Goal: Task Accomplishment & Management: Complete application form

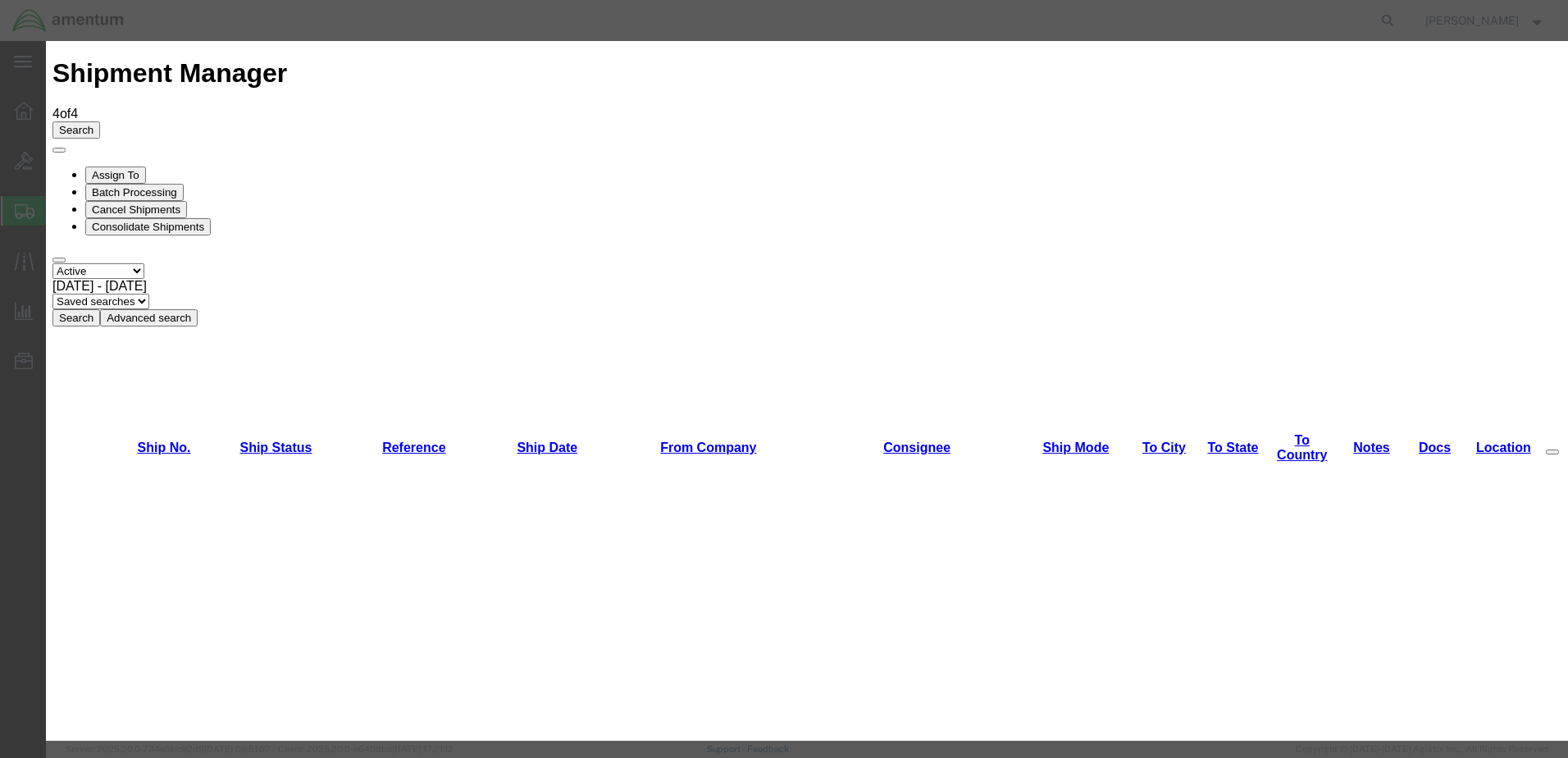
scroll to position [1804, 0]
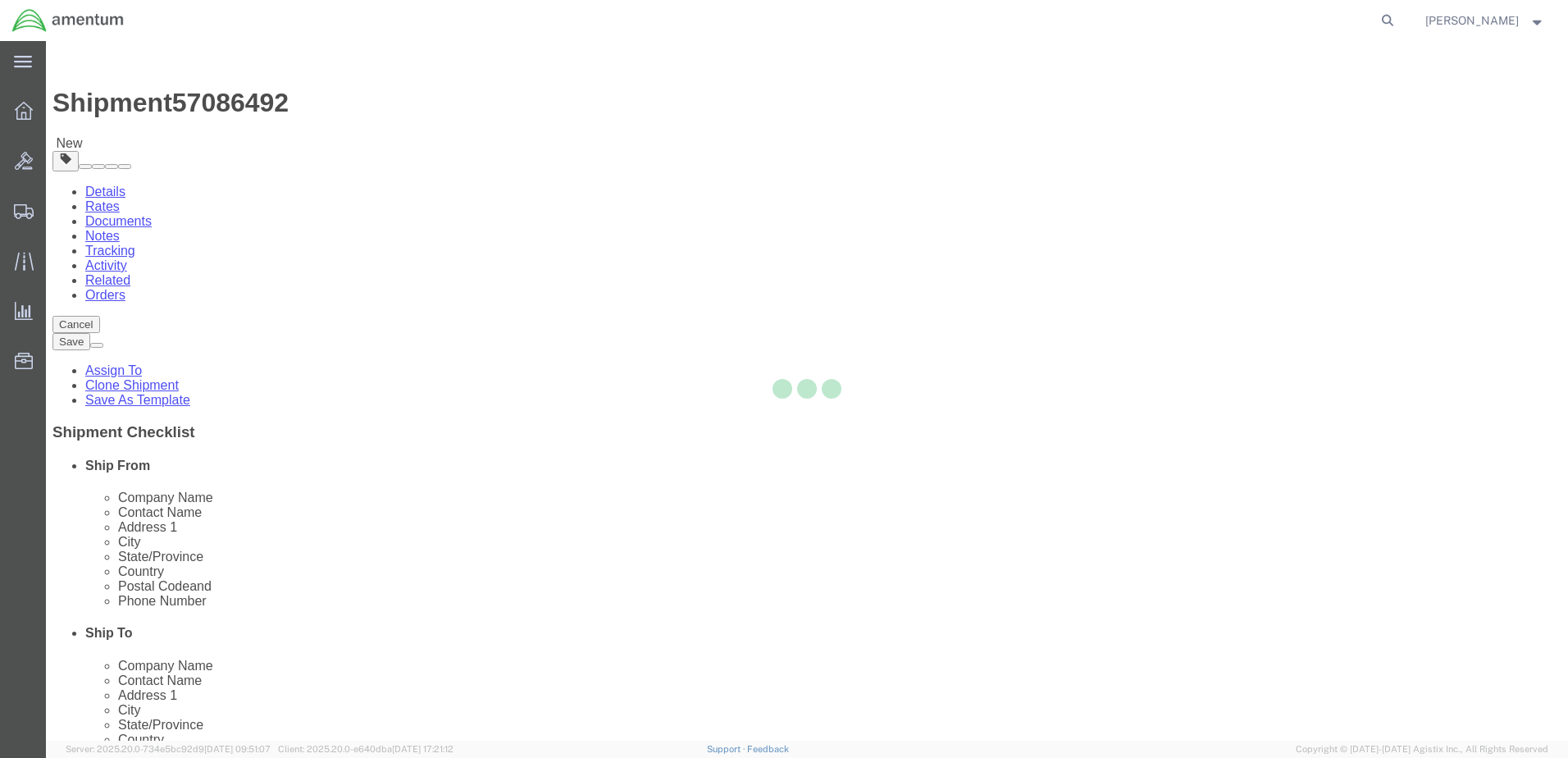
select select "49949"
select select
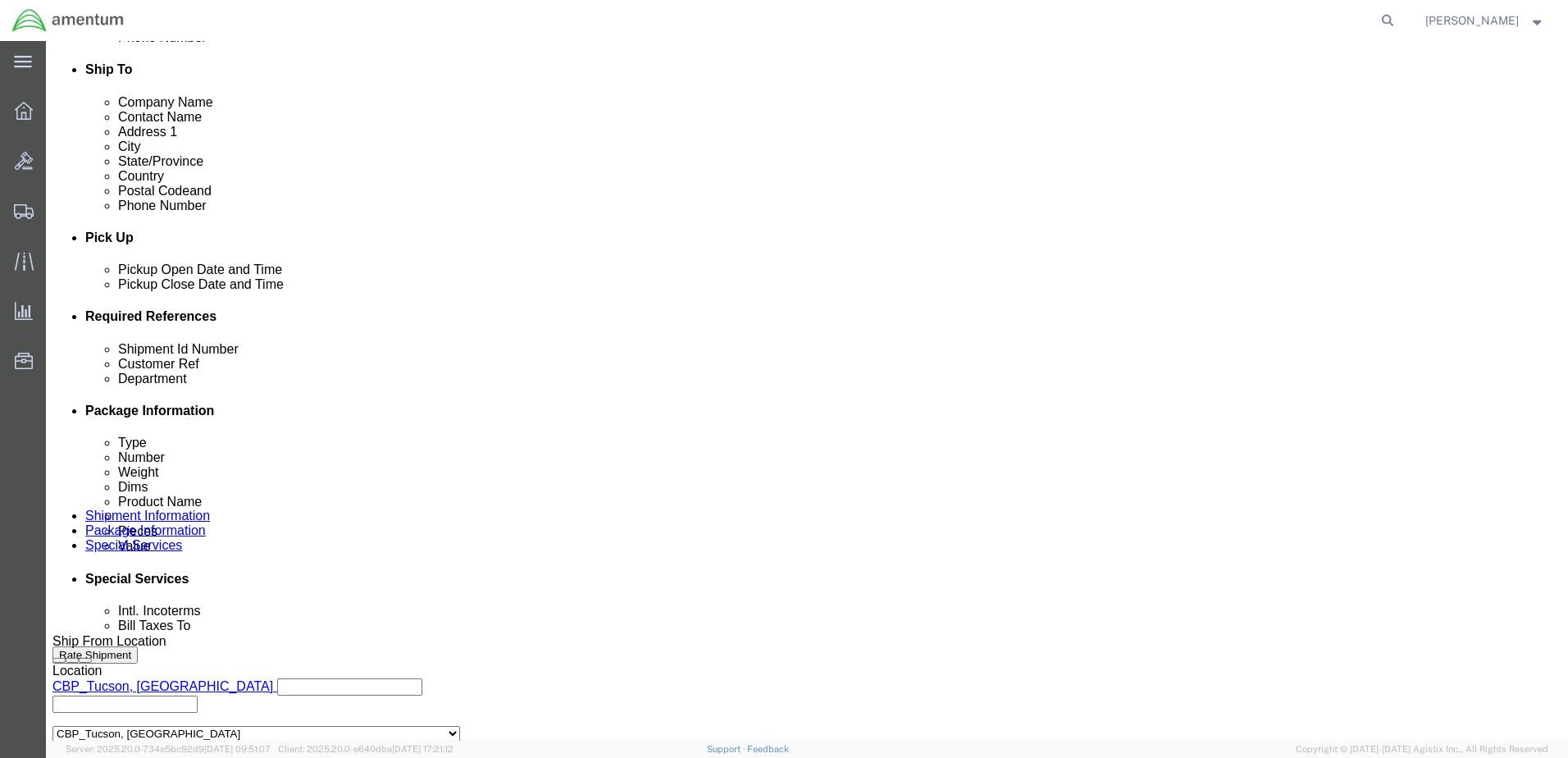
scroll to position [656, 0]
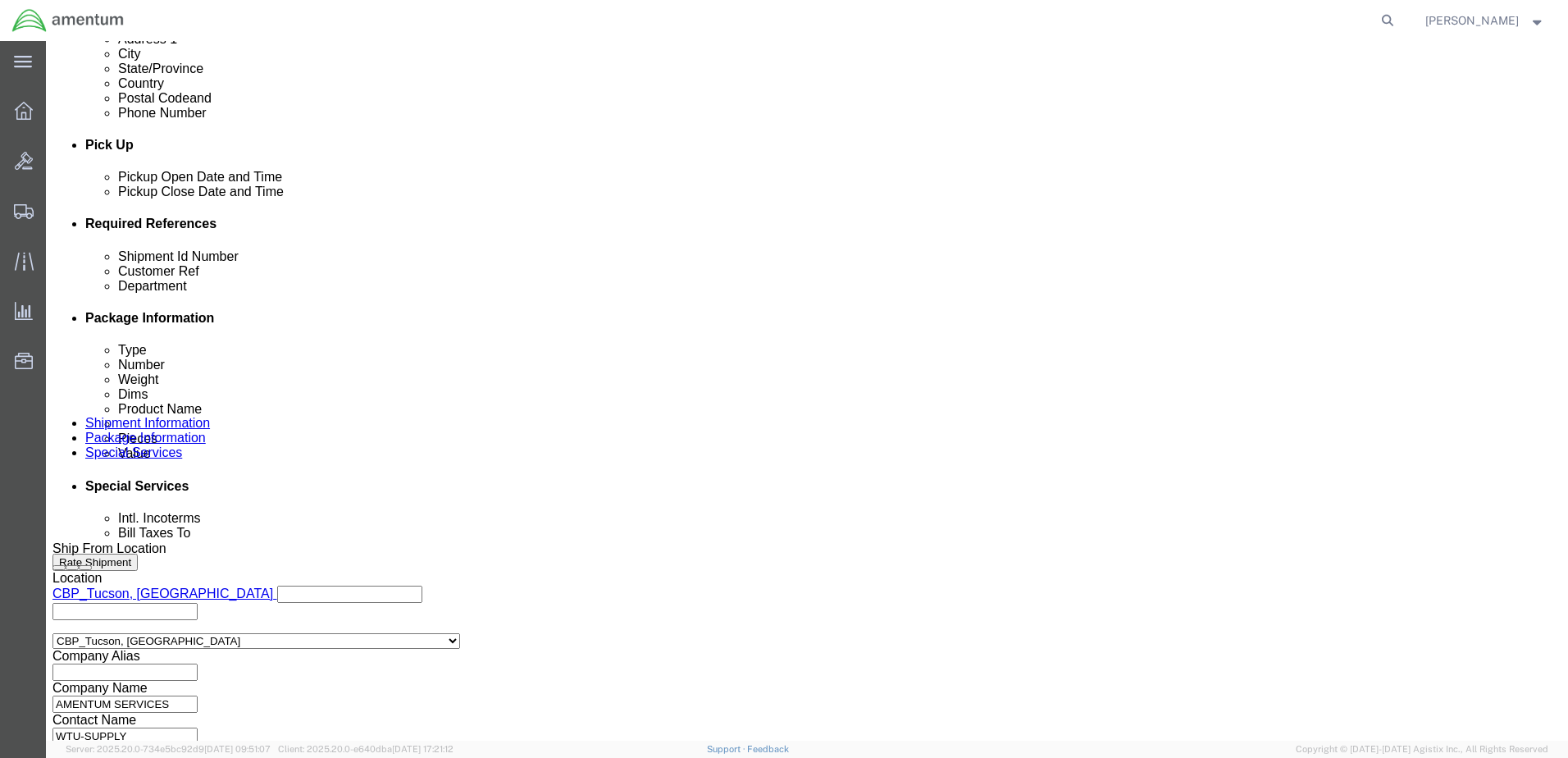
click div "[DATE] 2:51 PM"
type input "3:51 PM"
click button "Apply"
click div
drag, startPoint x: 816, startPoint y: 498, endPoint x: 671, endPoint y: 419, distance: 165.1
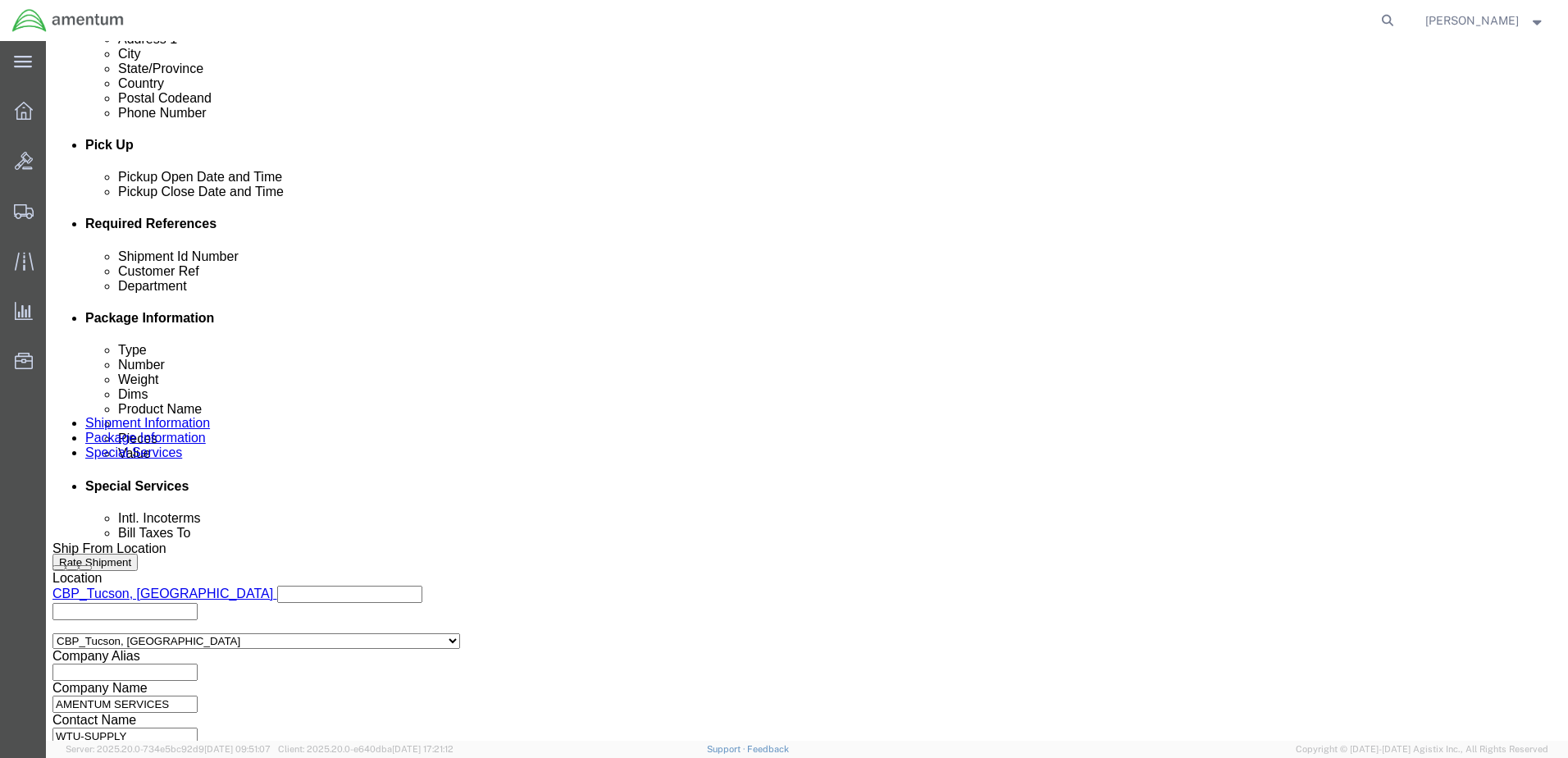
click button "Apply"
drag, startPoint x: 309, startPoint y: 361, endPoint x: 91, endPoint y: 352, distance: 218.2
click div "Shipment Id Number you decide"
type input "t"
drag, startPoint x: 350, startPoint y: 356, endPoint x: 183, endPoint y: 353, distance: 167.0
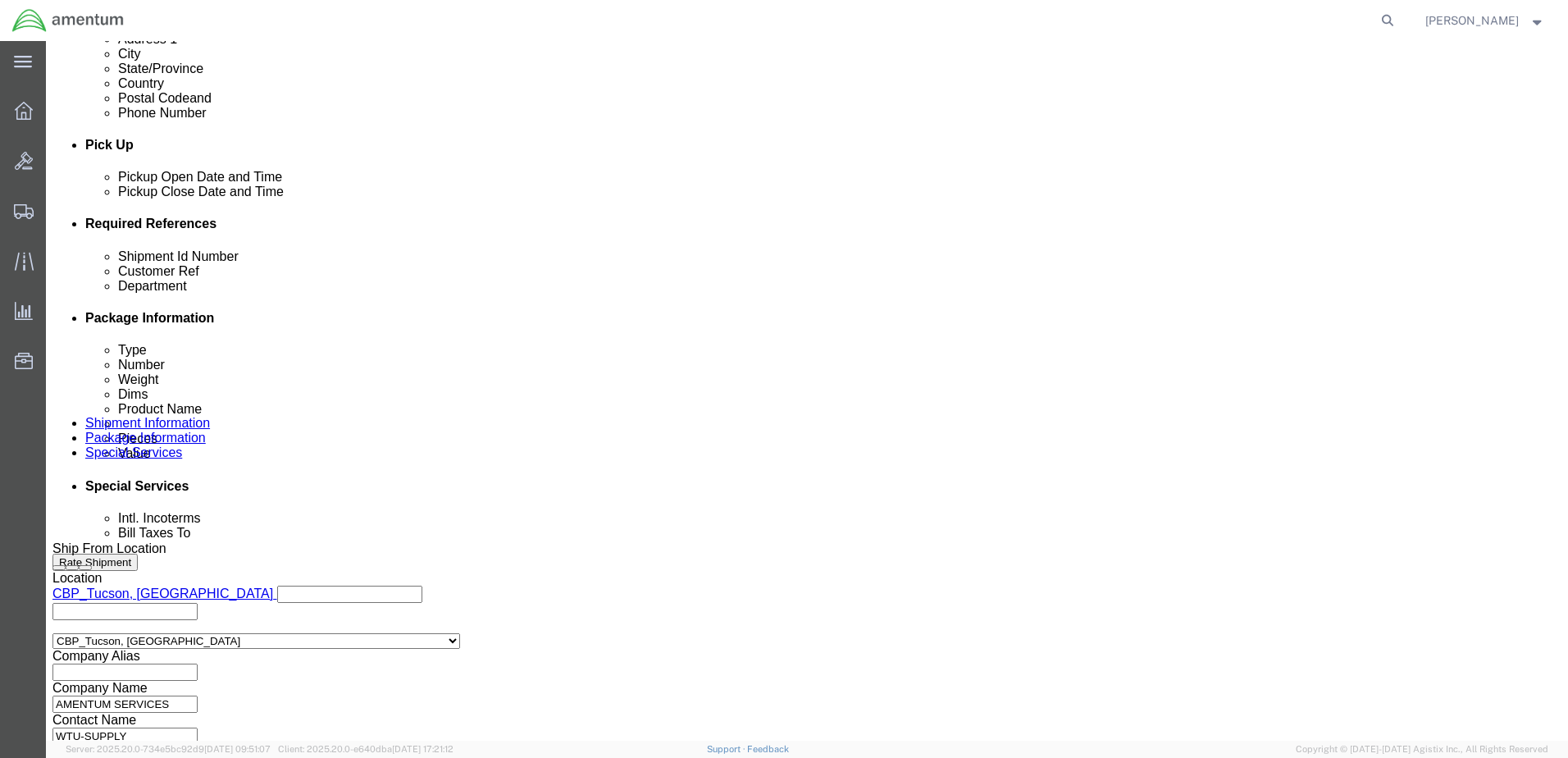
click div "Shipment Id Number TDY-AC 820KB /819KB"
type input "TDY-AC 820KB /819KB"
click input "text"
paste input "TDY-AC 820KB /819KB"
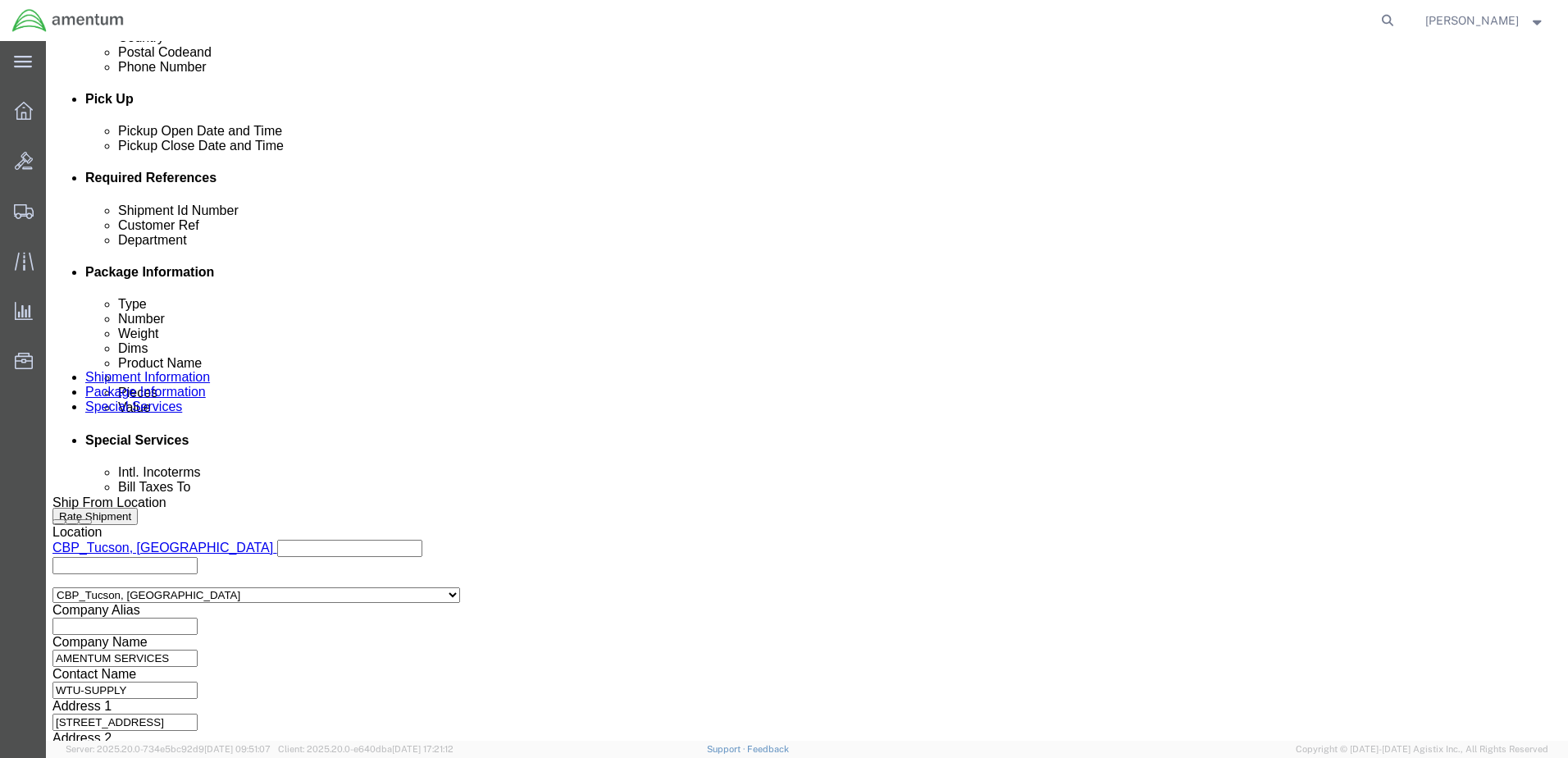
scroll to position [744, 0]
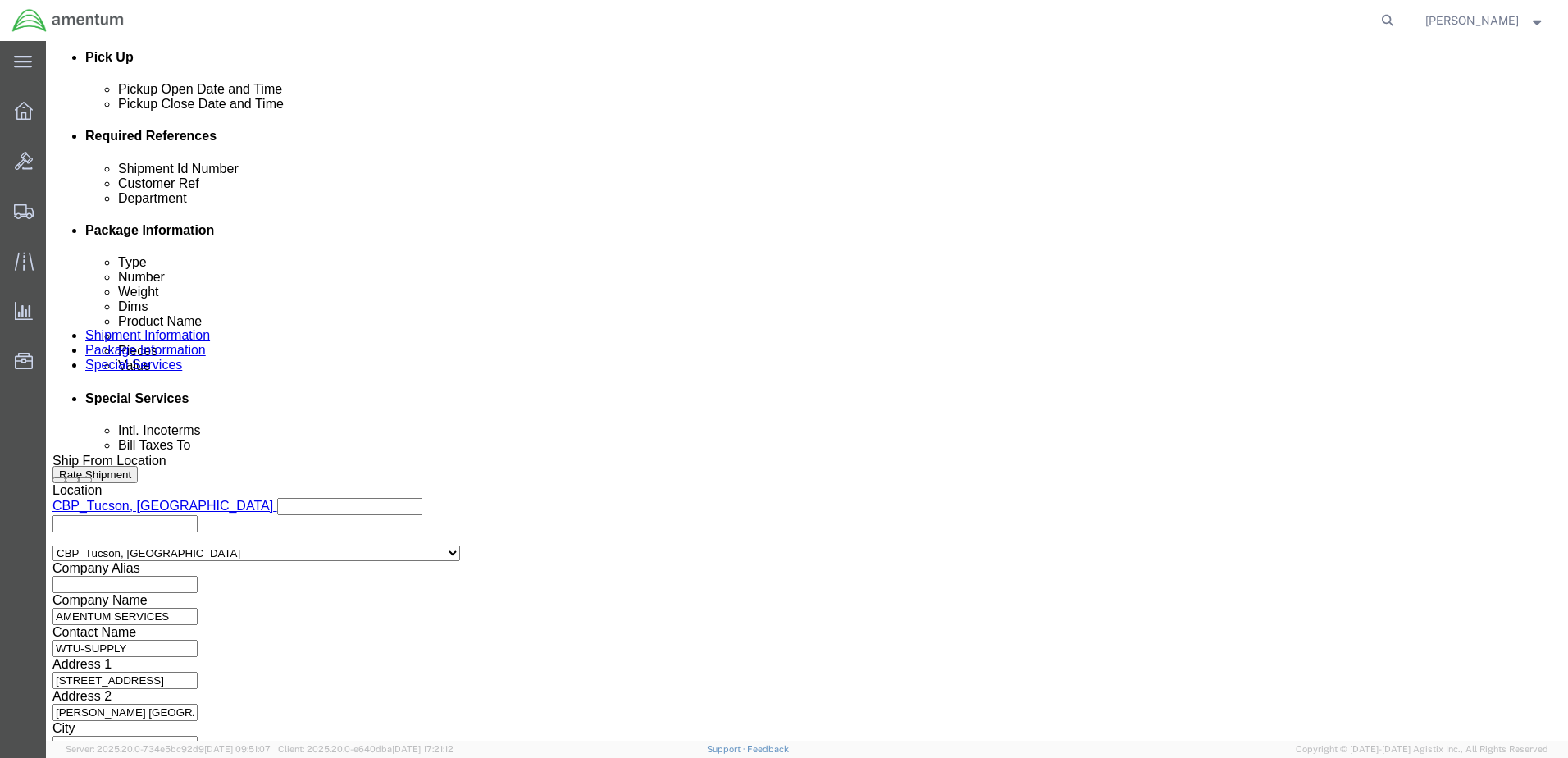
type input "TDY-AC 820KB /819KB"
click button "Continue"
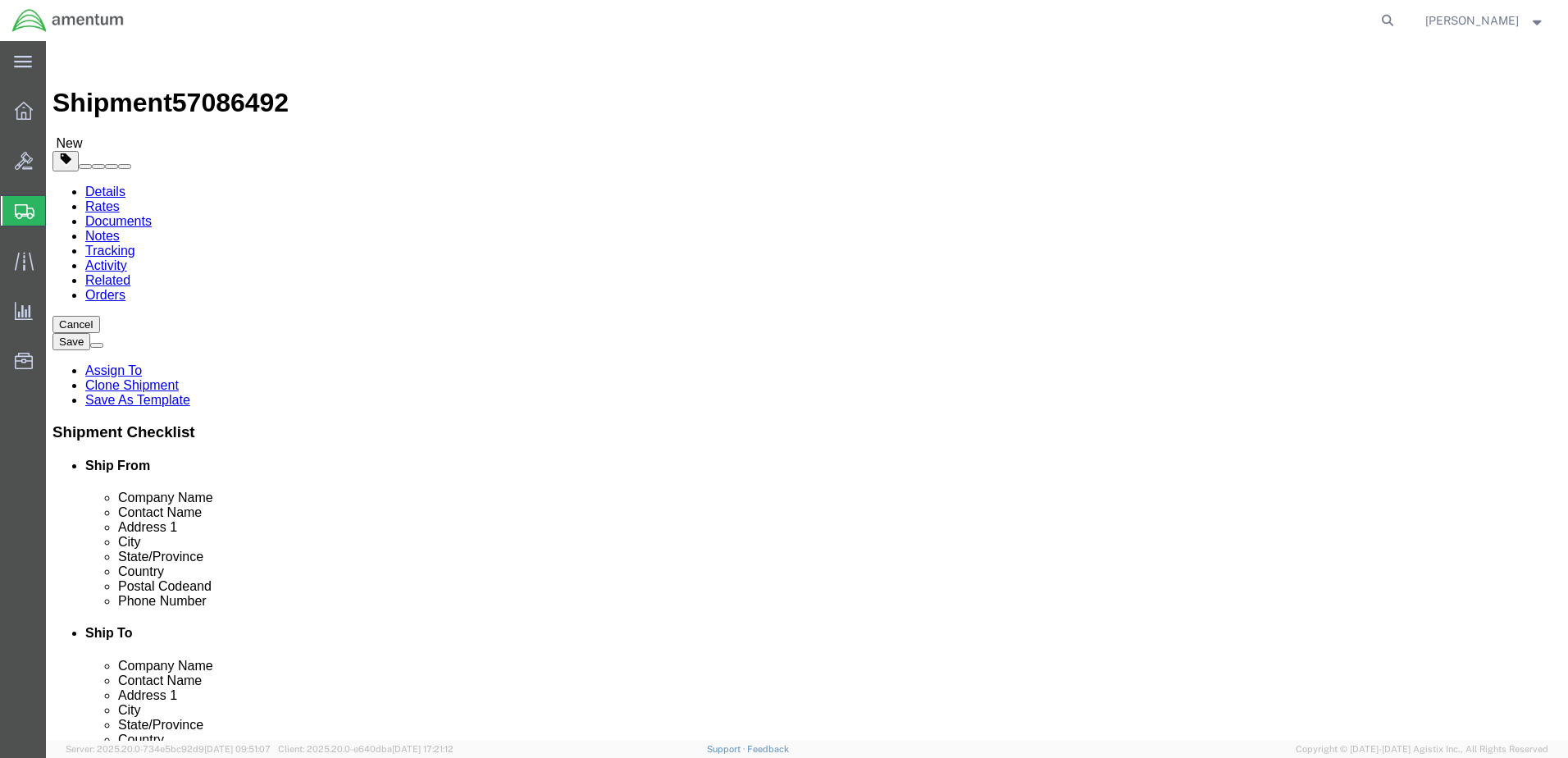
drag, startPoint x: 213, startPoint y: 366, endPoint x: -37, endPoint y: 367, distance: 250.0
click html "Shipment 57086492 New Details Rates Documents Notes Tracking Activity Related O…"
type input "10"
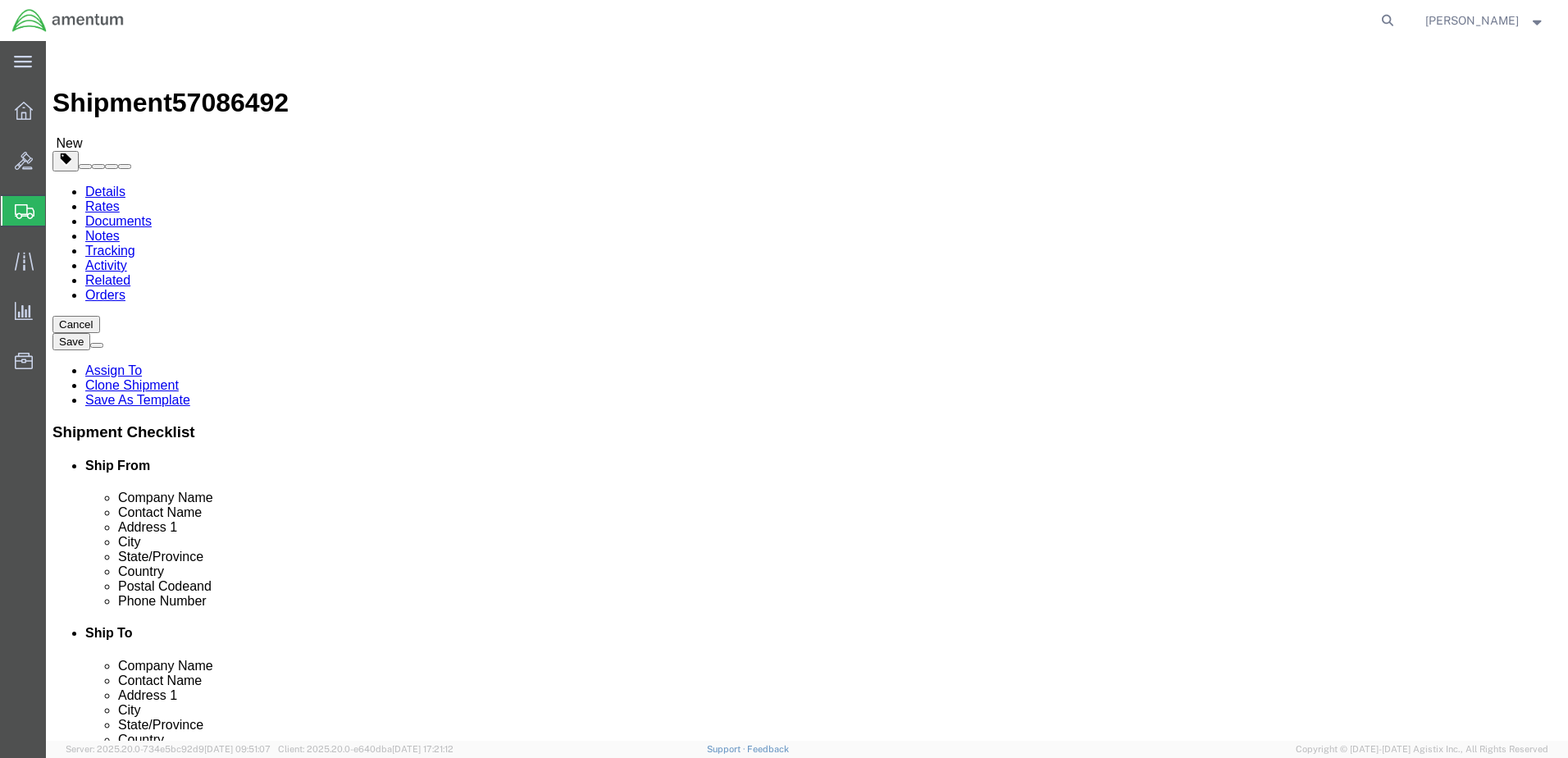
type input "4.0"
click div "Package Content # 1 1 x Your Packaging Package Type Select BCK Boxes Bale(s) Ba…"
click dd "200.00 USD"
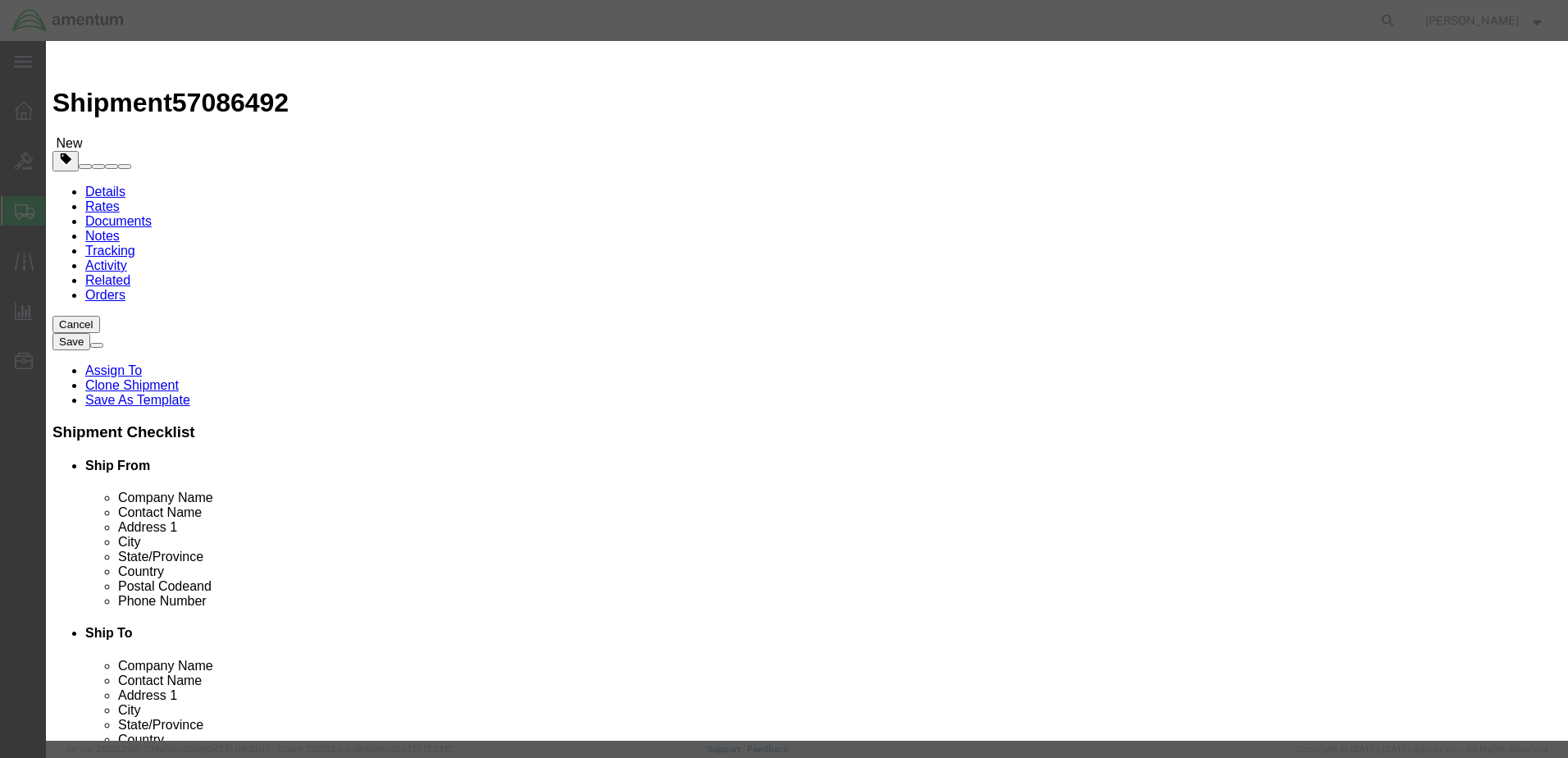
click input "1.00"
type input "1.0143"
type input "202.86"
drag, startPoint x: 614, startPoint y: 131, endPoint x: 368, endPoint y: 123, distance: 246.1
click div "Product Name aircraft part - widget"
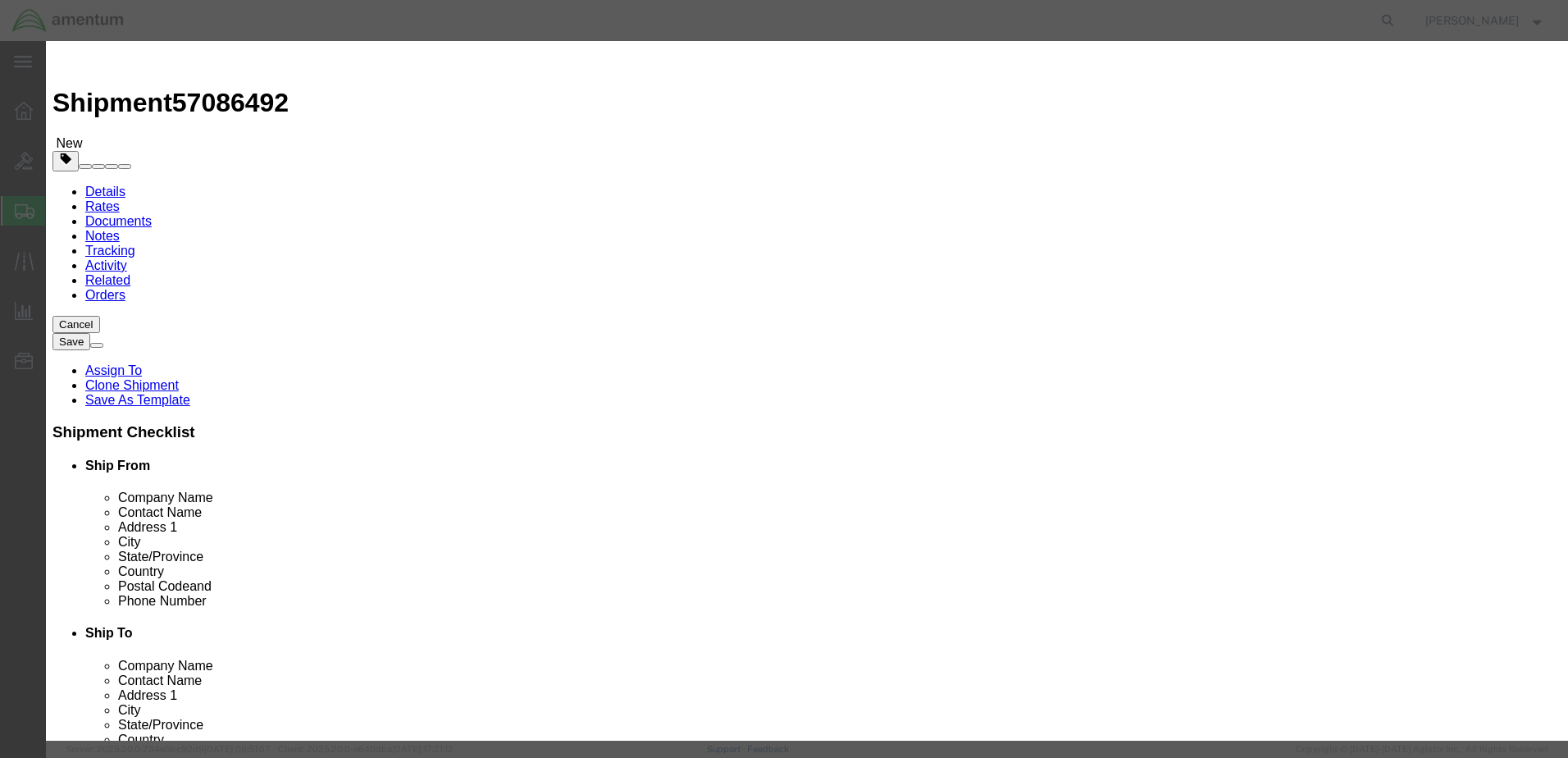
paste input "TDY-AC 820KB /819KB"
type input "TDY-AC 820KB /819KB"
type input "146"
drag, startPoint x: 456, startPoint y: 188, endPoint x: 367, endPoint y: 187, distance: 89.0
click div "Total Value 29200 Select ADP AED AFN ALL AMD AOA ARS ATS AUD AWG AZN BAM BBD BD…"
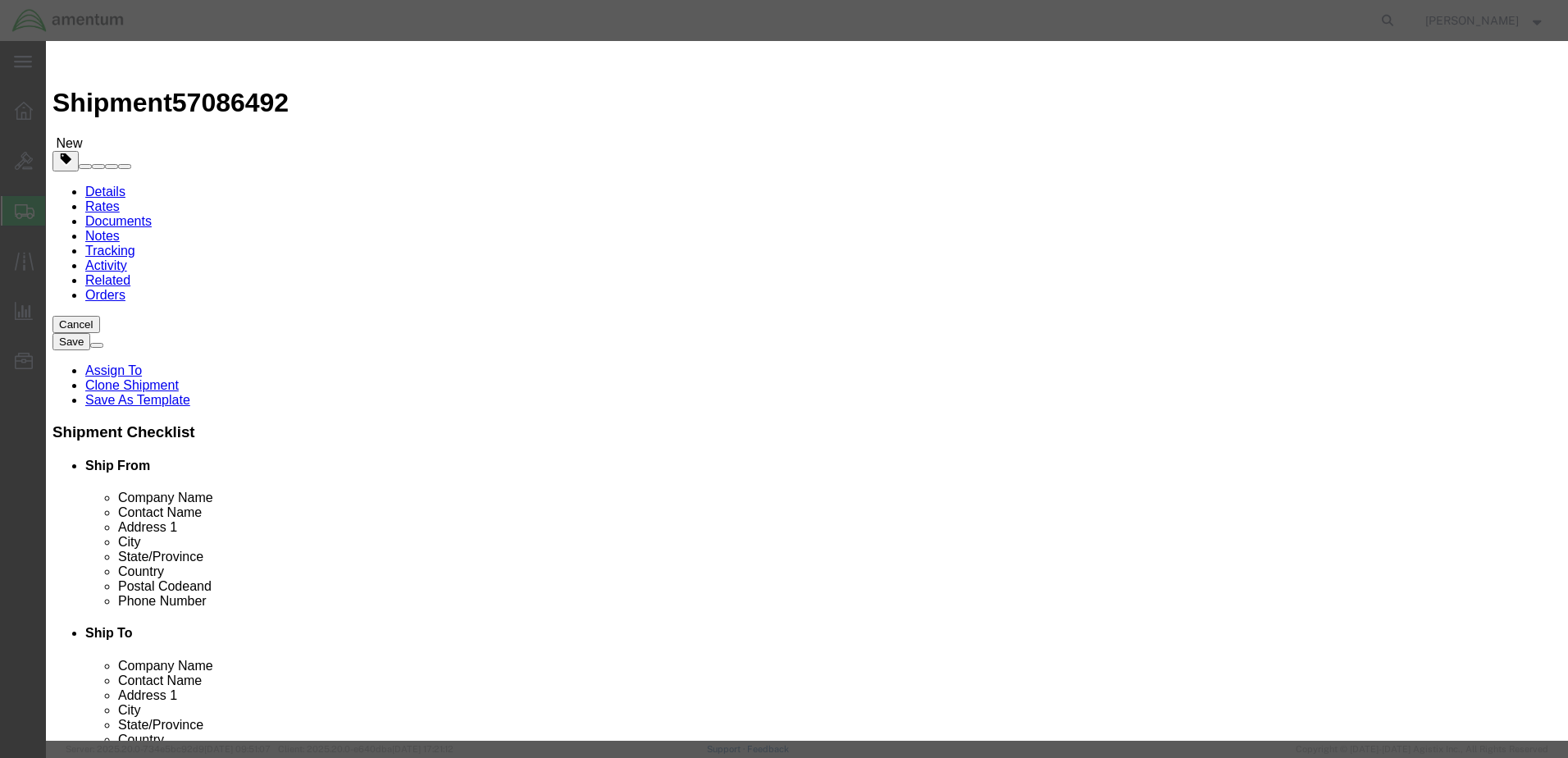
type input "1500.00"
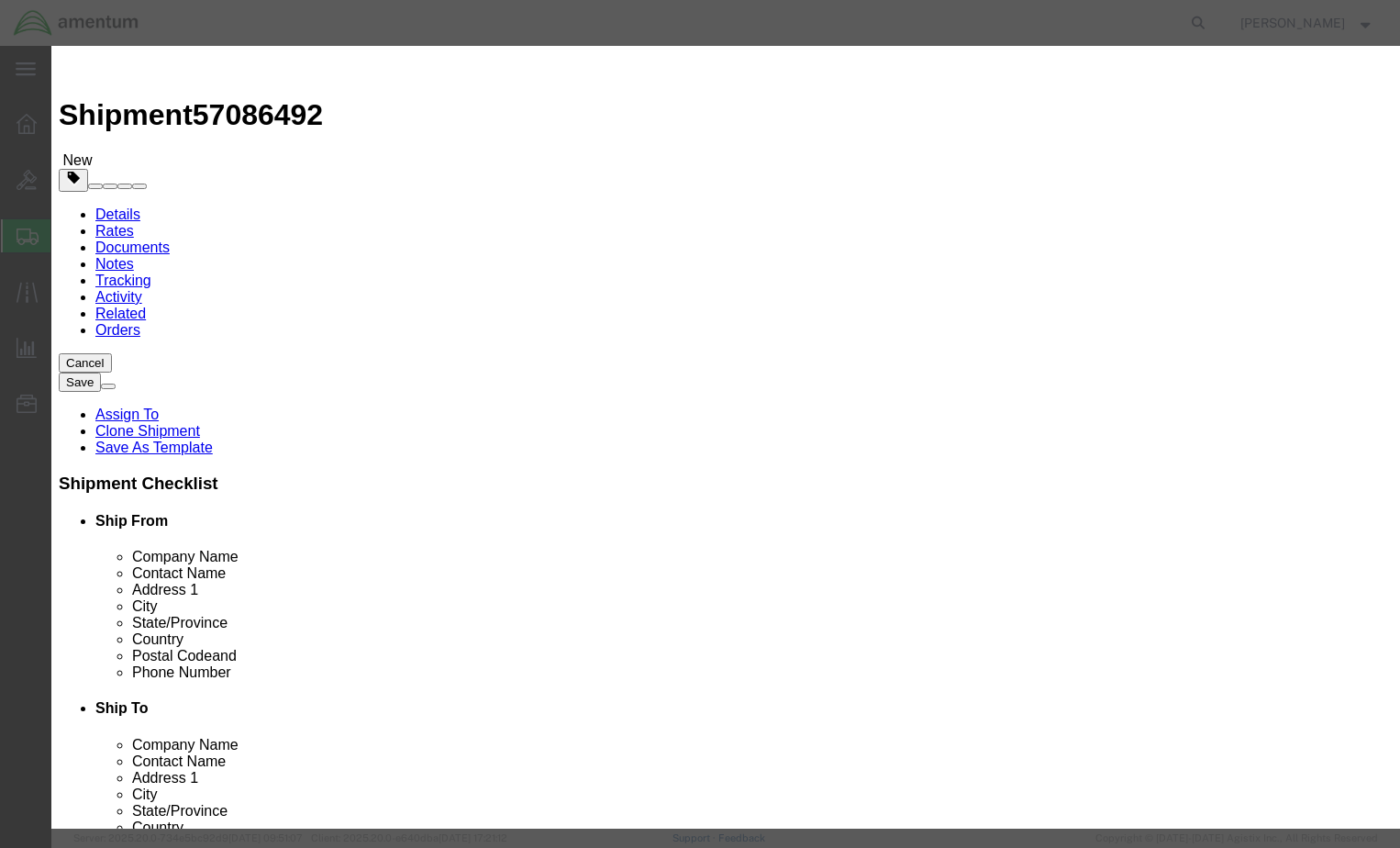
click select "Select 50 55 60 65 70 85 92.5 100 125 175 250 300 400"
select select "175"
click select "Select 50 55 60 65 70 85 92.5 100 125 175 250 300 400"
click button "Save & Close"
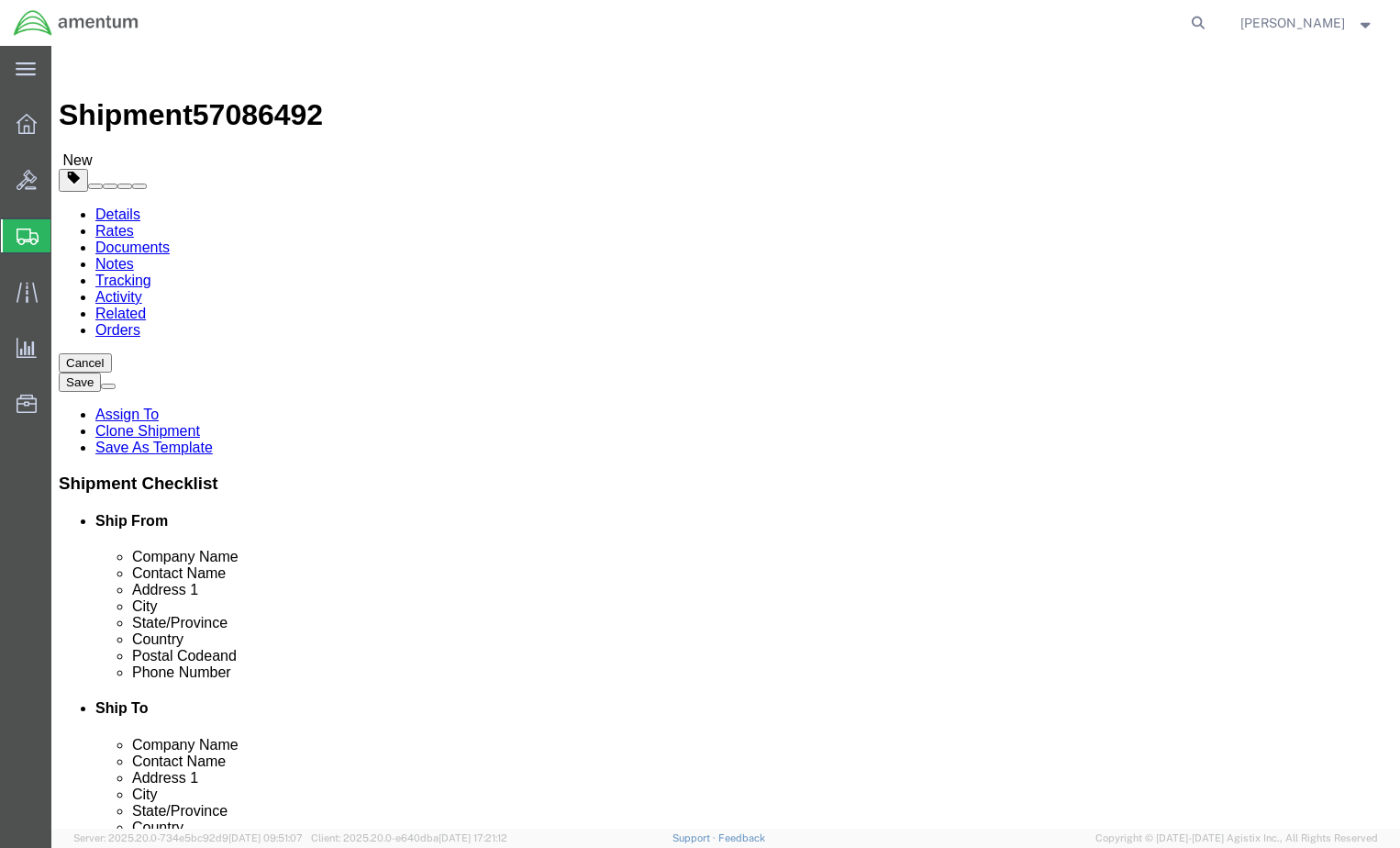
click button "Continue"
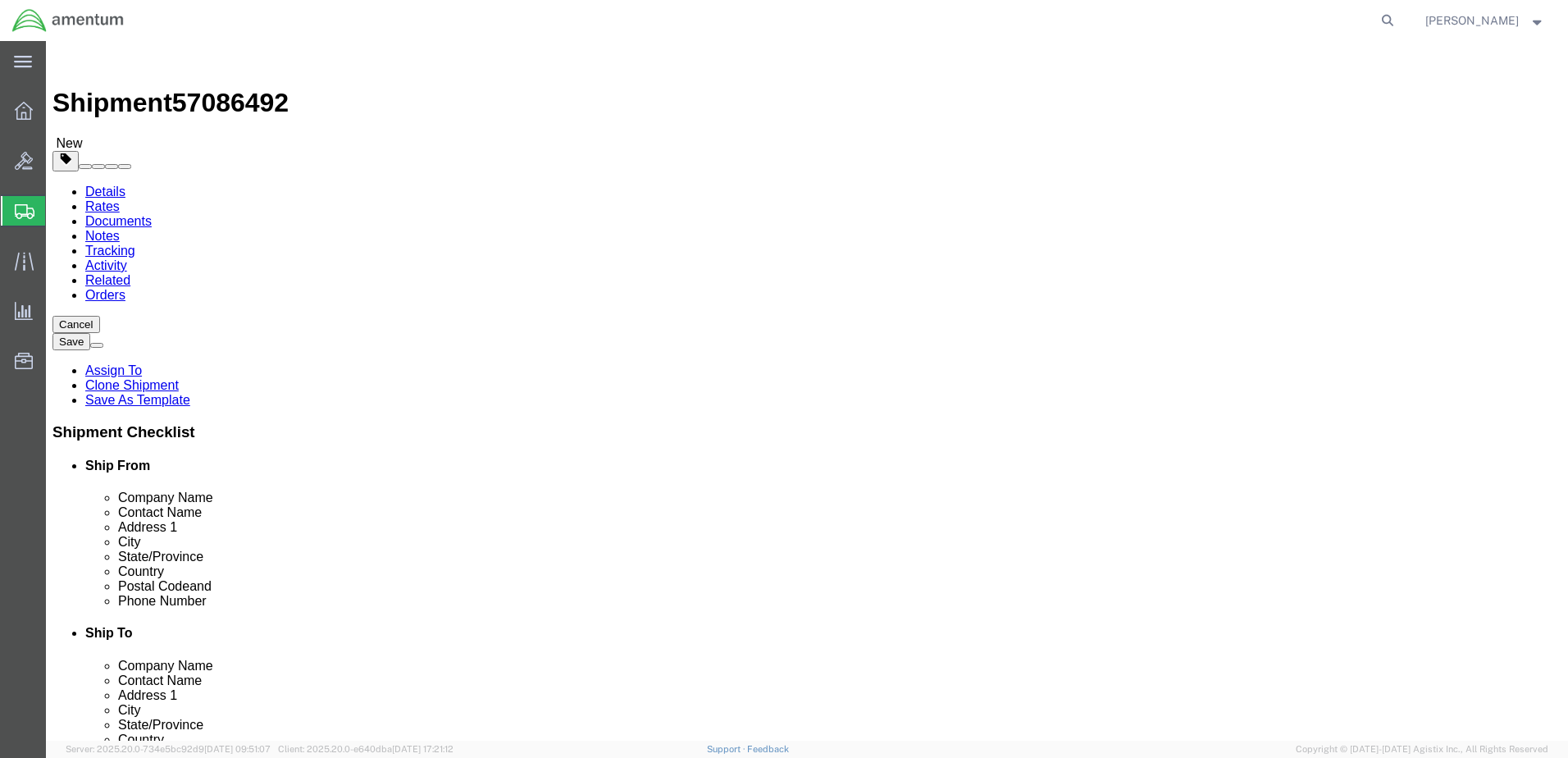
click button "Rate Shipment"
